Goal: Task Accomplishment & Management: Complete application form

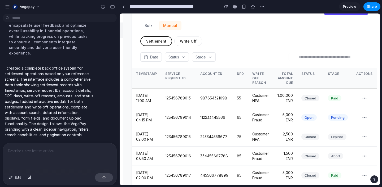
scroll to position [33, 40]
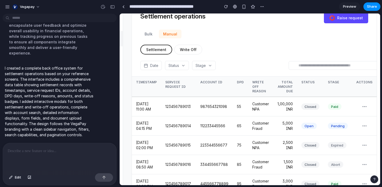
click at [346, 19] on button "⭕ Raise request" at bounding box center [346, 17] width 44 height 11
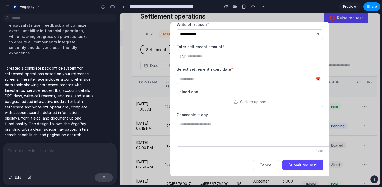
scroll to position [50, 0]
click at [262, 81] on input "text" at bounding box center [253, 80] width 153 height 10
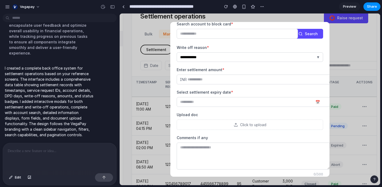
click at [261, 91] on label "Select settlement expiry date *" at bounding box center [250, 92] width 146 height 5
click at [263, 81] on input "text" at bounding box center [257, 80] width 161 height 10
type input "******"
click at [260, 34] on input "text" at bounding box center [237, 34] width 121 height 10
type input "****"
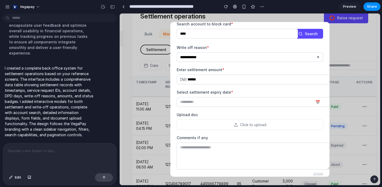
click at [315, 35] on button "Search" at bounding box center [308, 34] width 30 height 10
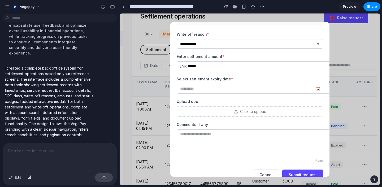
scroll to position [120, 0]
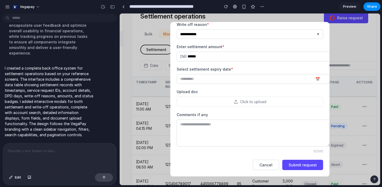
click at [300, 167] on button "Submit request" at bounding box center [302, 165] width 41 height 10
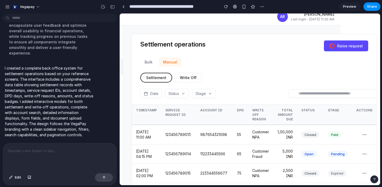
scroll to position [0, 40]
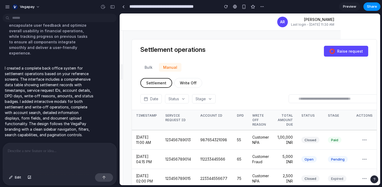
click at [182, 85] on button "Write Off" at bounding box center [188, 83] width 28 height 10
click at [158, 80] on button "Settlement" at bounding box center [155, 83] width 31 height 10
click at [177, 80] on button "Write Off" at bounding box center [188, 83] width 28 height 10
click at [163, 81] on button "Settlement" at bounding box center [155, 83] width 31 height 10
click at [179, 82] on button "Write Off" at bounding box center [188, 83] width 28 height 10
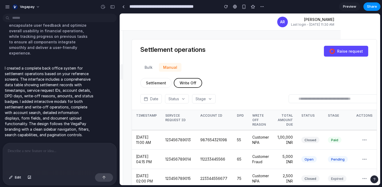
click at [168, 82] on button "Settlement" at bounding box center [155, 83] width 31 height 10
